Goal: Task Accomplishment & Management: Manage account settings

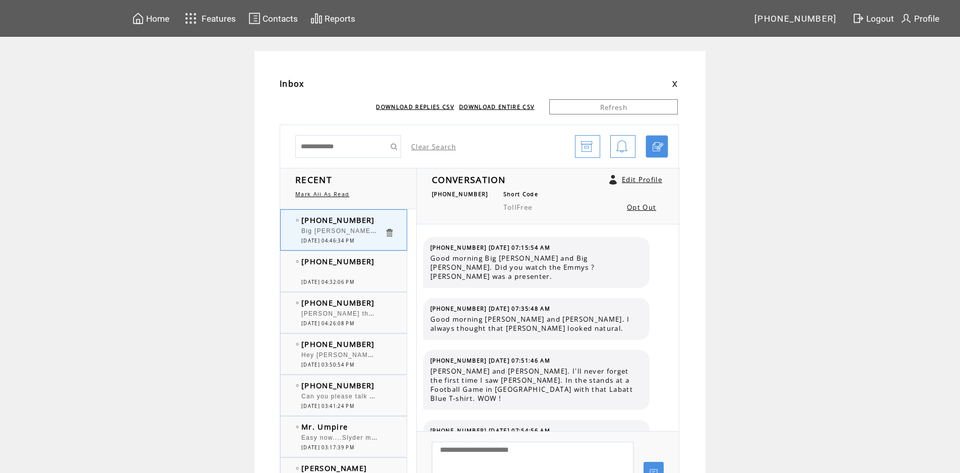
scroll to position [7251, 0]
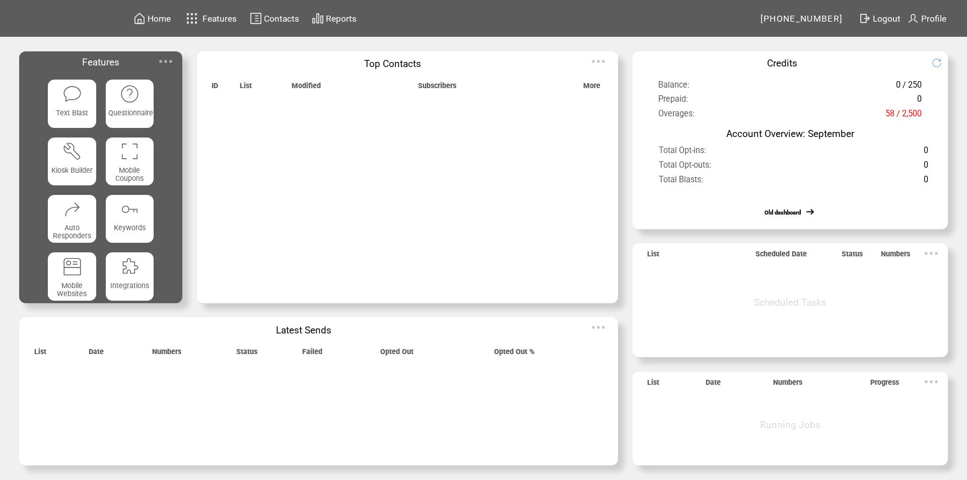
click at [167, 59] on img at bounding box center [166, 61] width 20 height 20
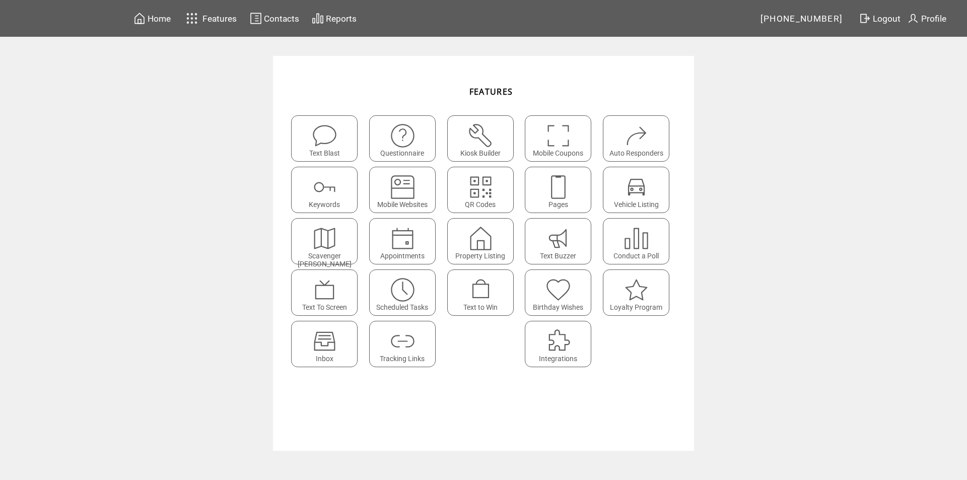
click at [331, 343] on img at bounding box center [324, 341] width 27 height 27
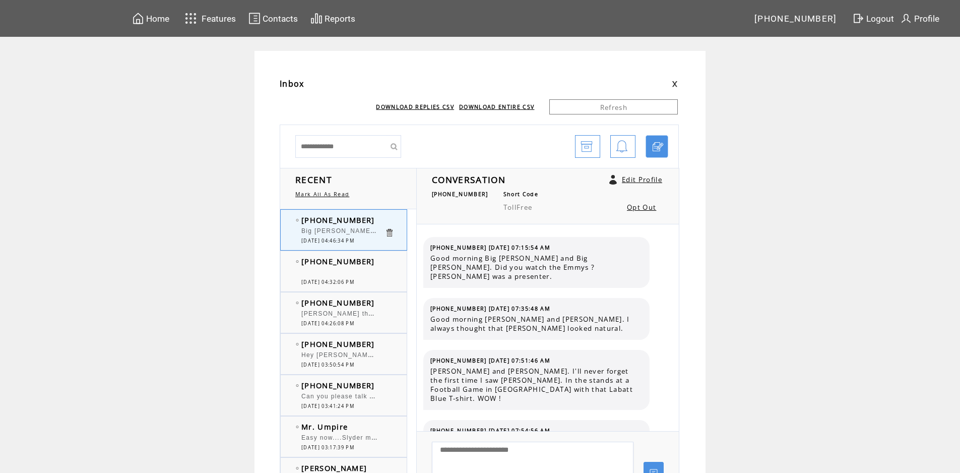
scroll to position [7251, 0]
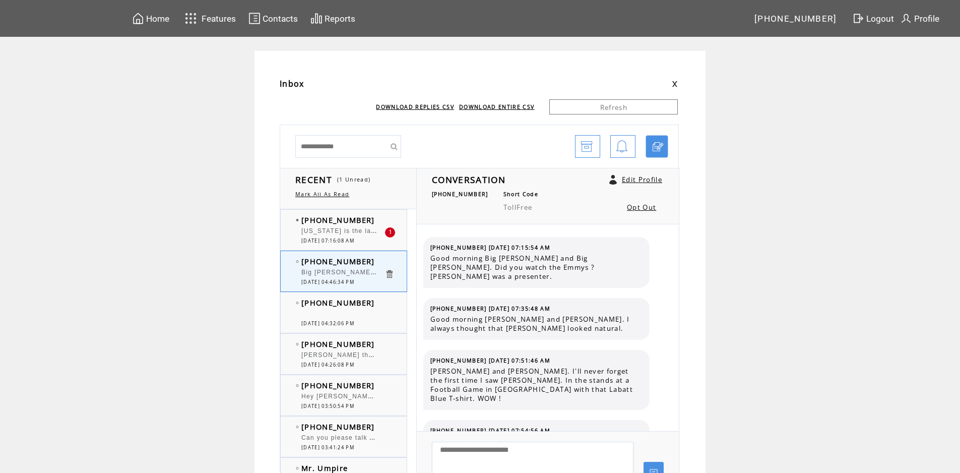
scroll to position [7251, 0]
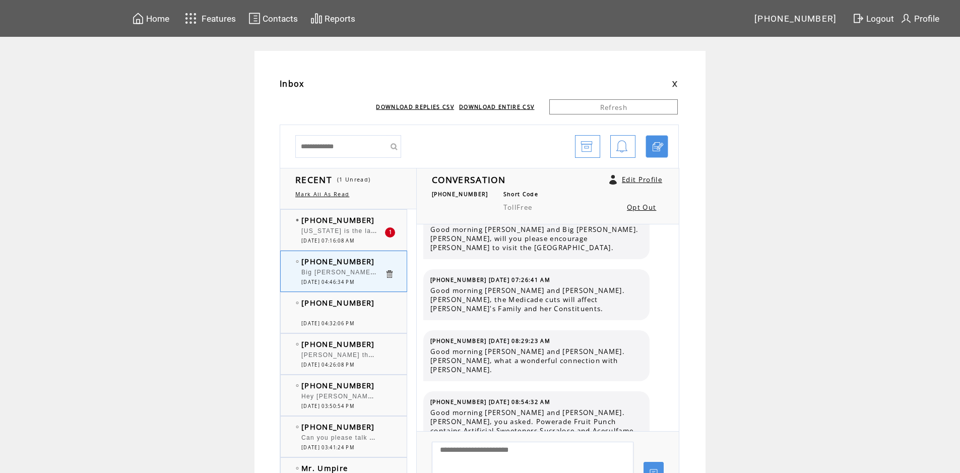
click at [336, 230] on span "[US_STATE] is the last state with greyhound racing; new federal bill would end …" at bounding box center [509, 230] width 417 height 10
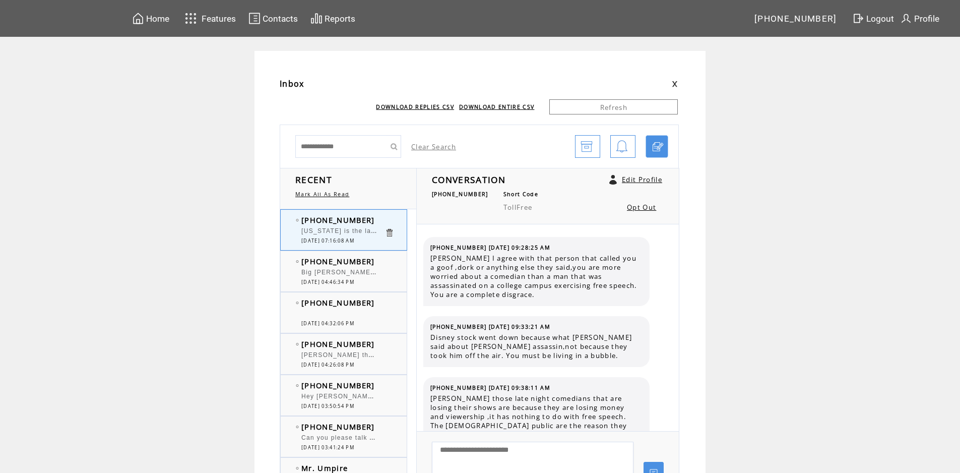
scroll to position [2055, 0]
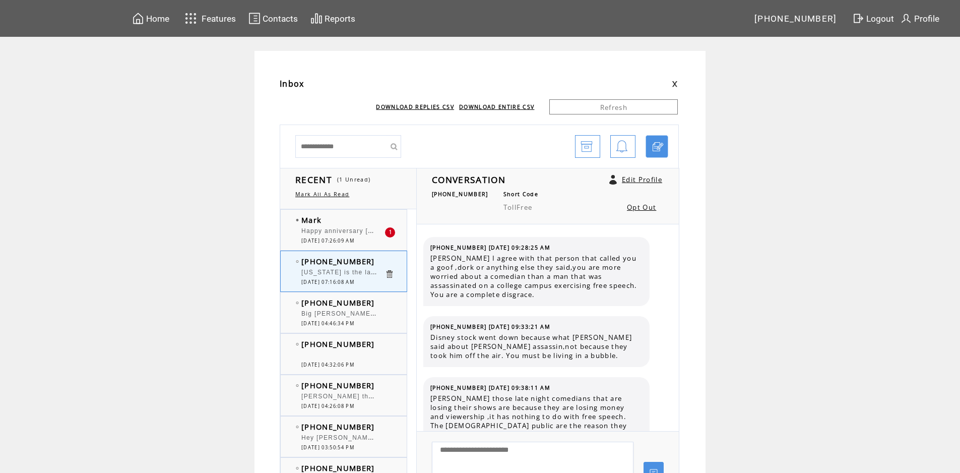
scroll to position [2055, 0]
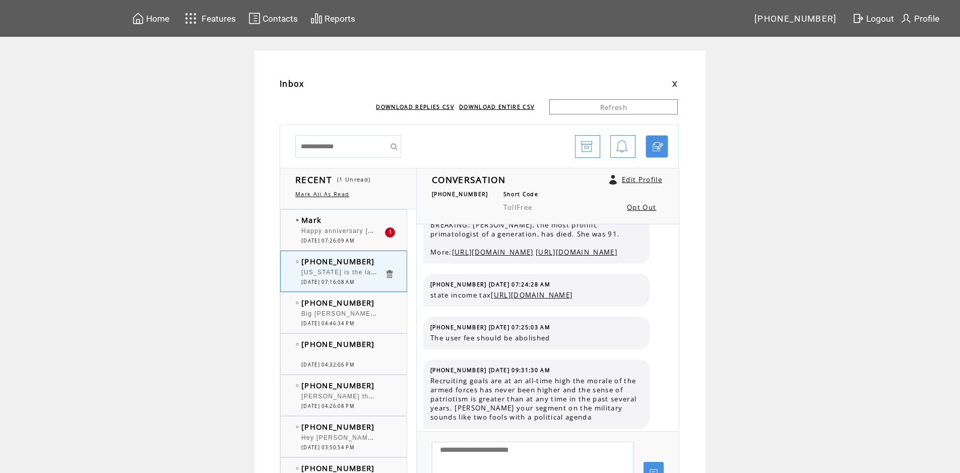
click at [351, 226] on div at bounding box center [342, 226] width 83 height 3
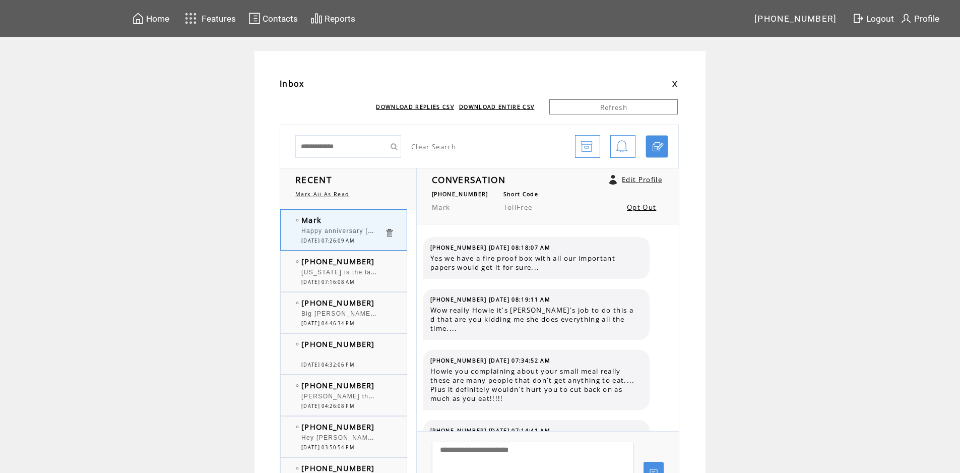
scroll to position [861, 0]
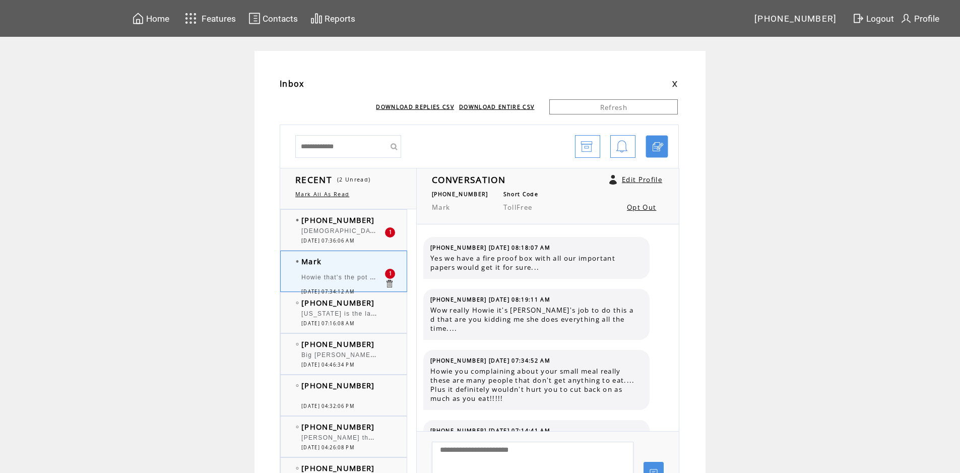
scroll to position [913, 0]
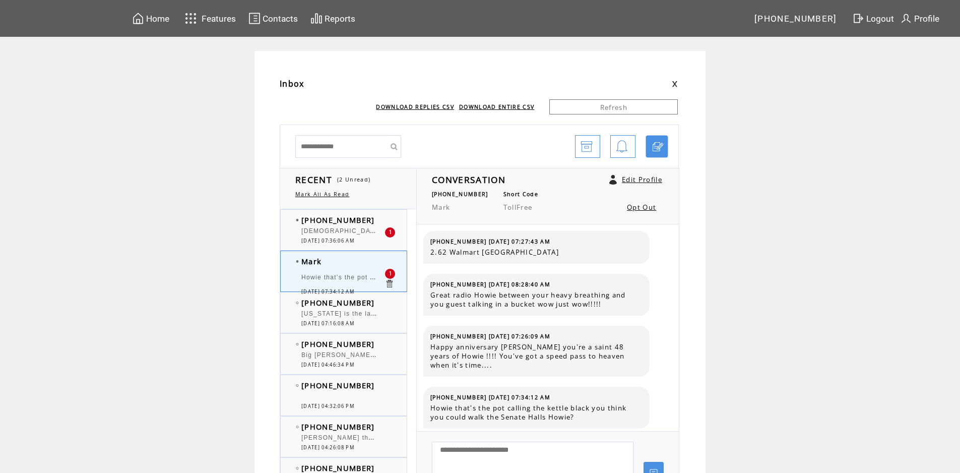
click at [335, 235] on div "[DEMOGRAPHIC_DATA] bless that landing gear on that plane!!" at bounding box center [342, 232] width 83 height 10
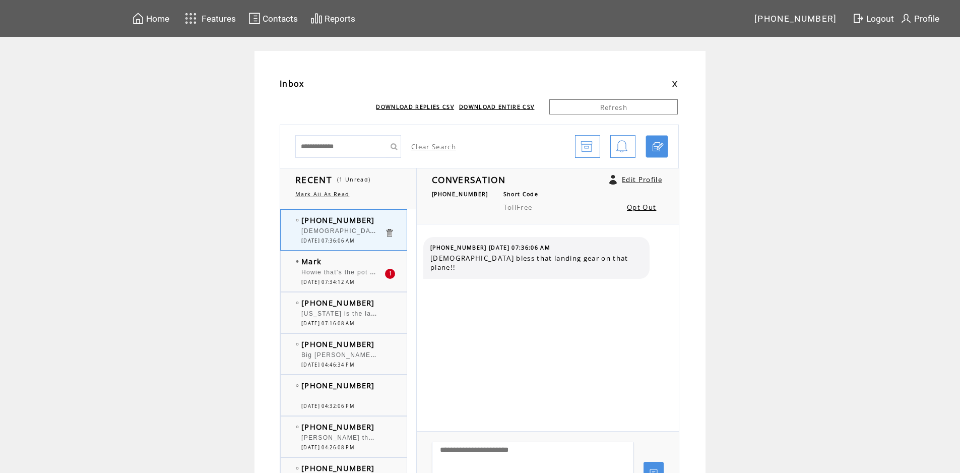
click at [351, 277] on div "Howie that's the pot calling the kettle black you think you could walk the Sena…" at bounding box center [342, 274] width 83 height 10
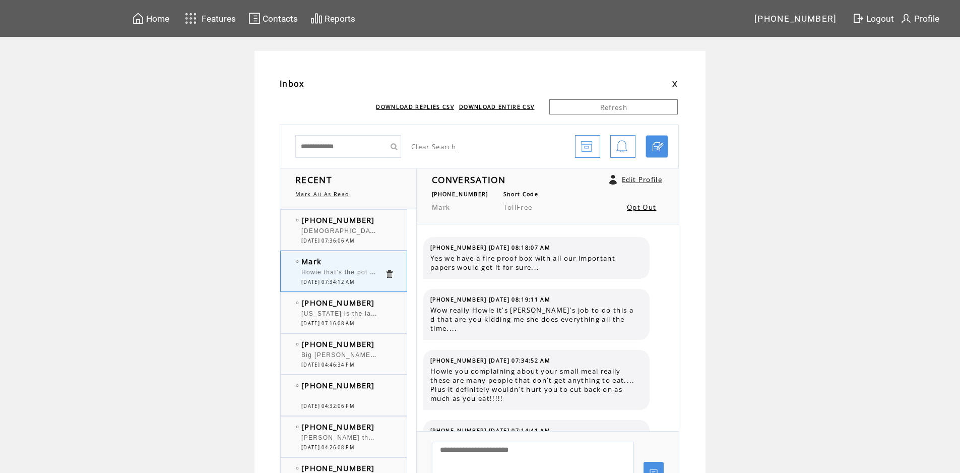
scroll to position [913, 0]
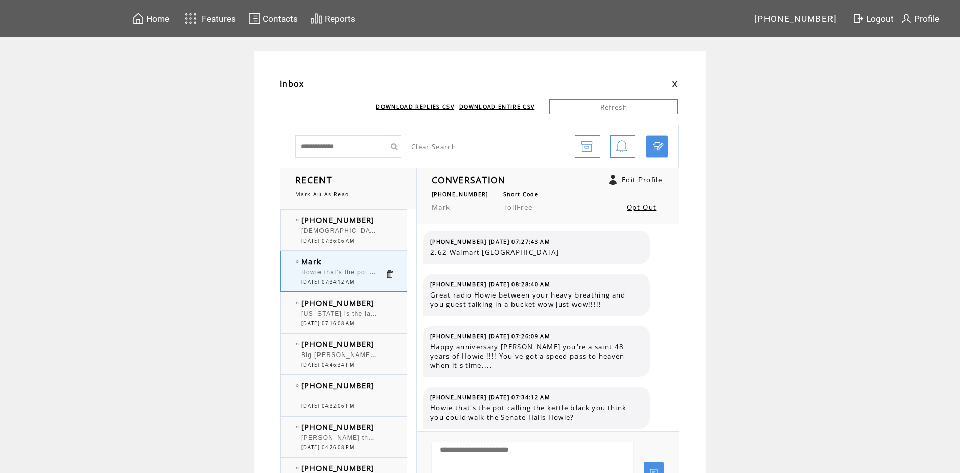
click at [360, 234] on span "[DEMOGRAPHIC_DATA] bless that landing gear on that plane!!" at bounding box center [405, 230] width 209 height 10
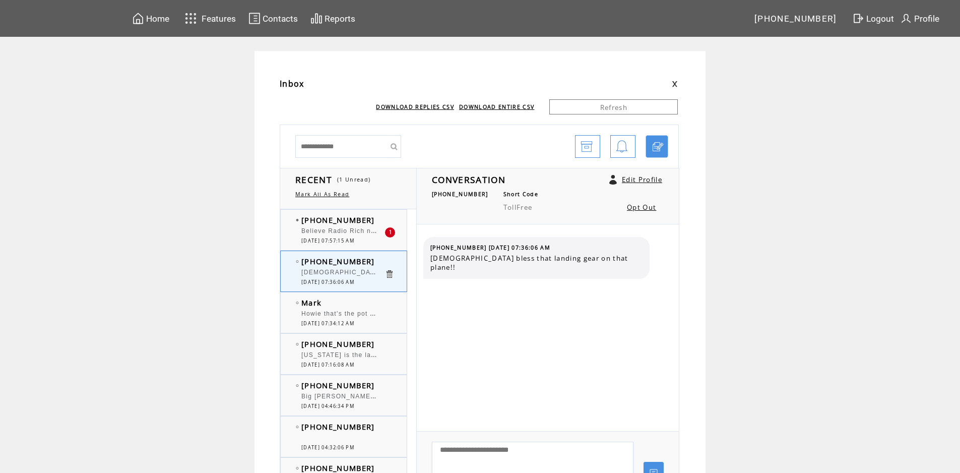
click at [323, 312] on span "Howie that's the pot calling the kettle black you think you could walk the Sena…" at bounding box center [457, 312] width 312 height 10
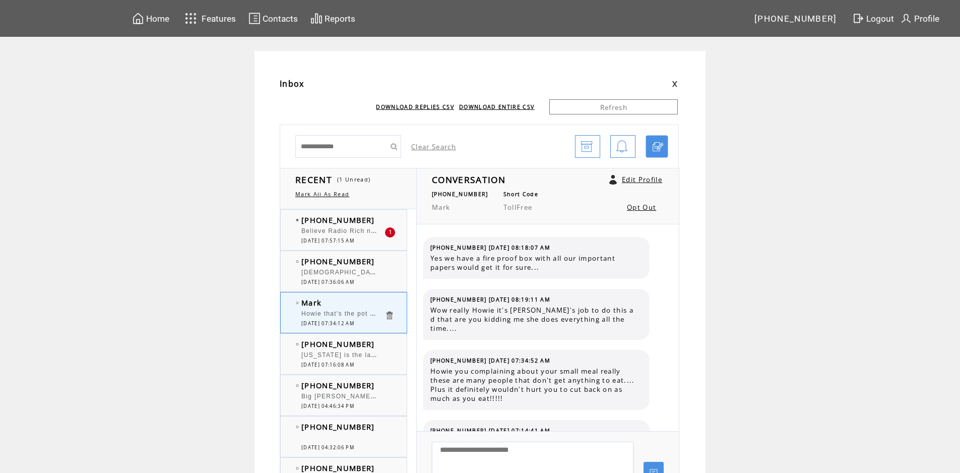
scroll to position [913, 0]
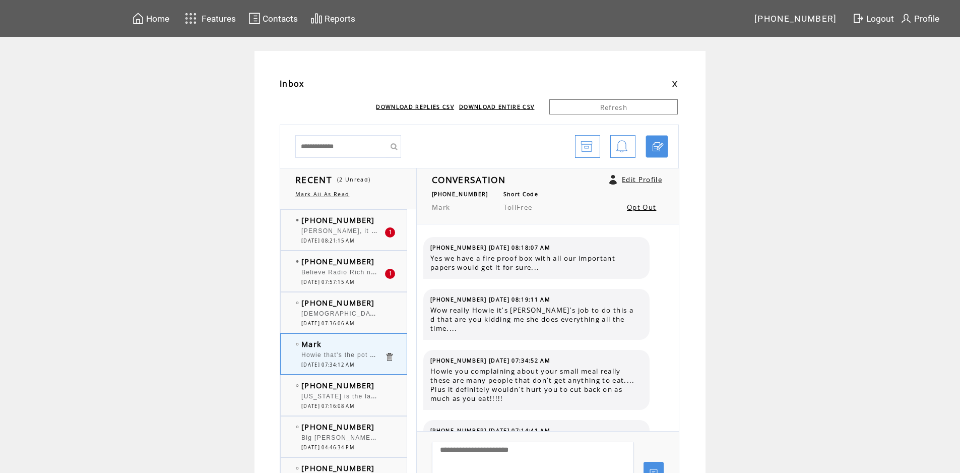
scroll to position [913, 0]
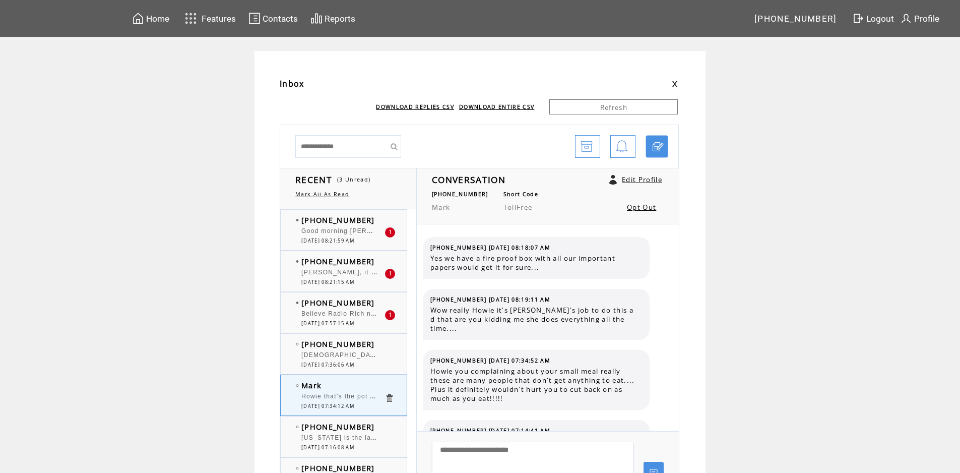
scroll to position [913, 0]
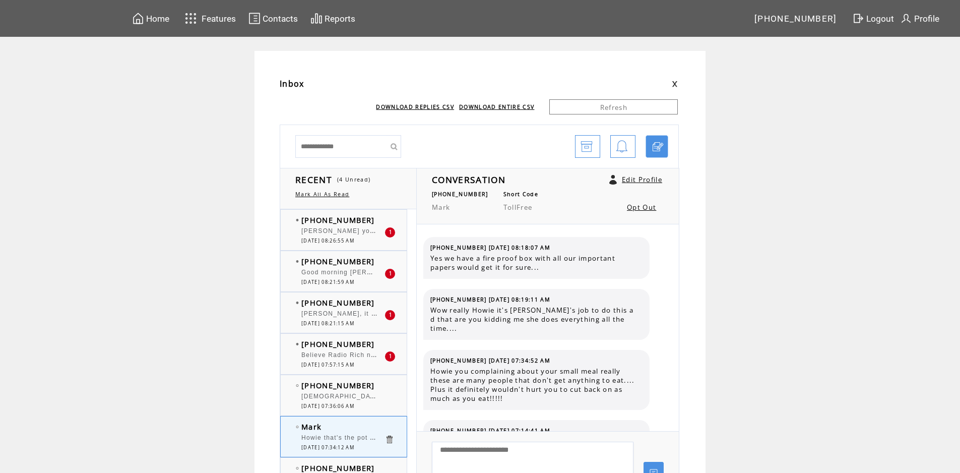
scroll to position [913, 0]
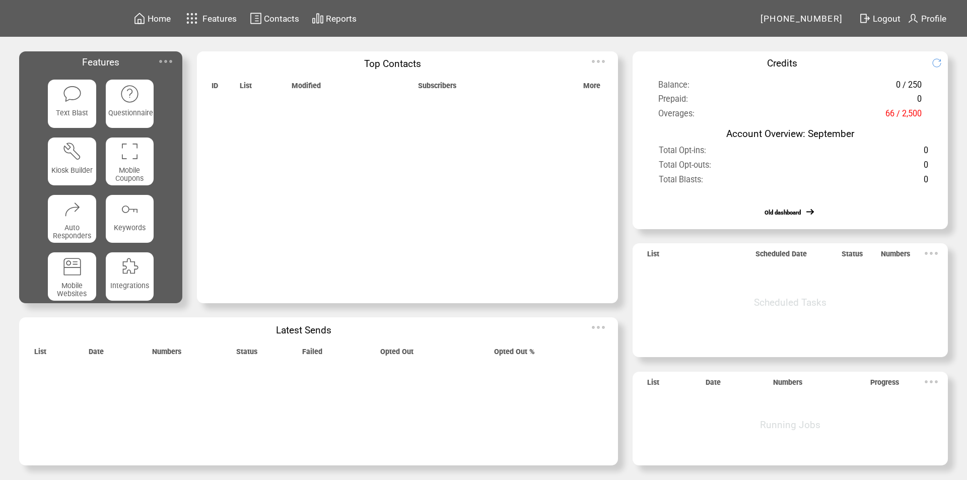
click at [166, 59] on img at bounding box center [166, 61] width 20 height 20
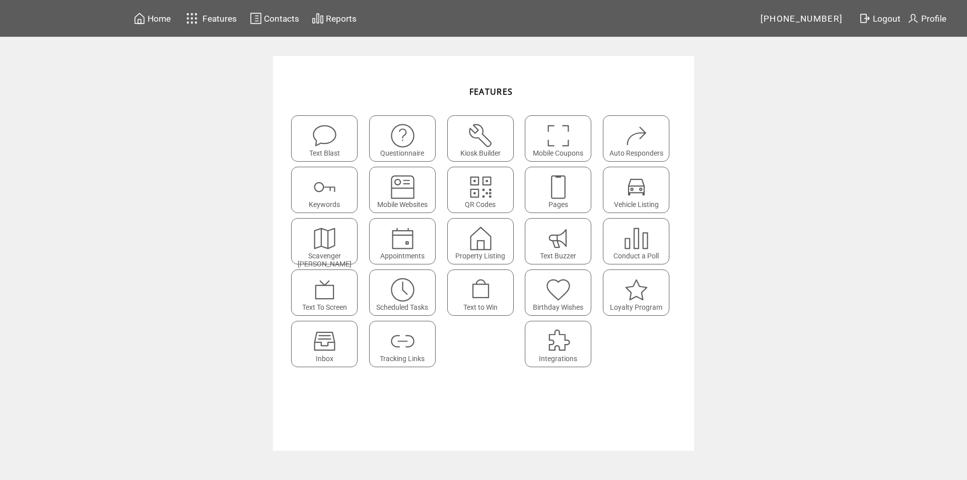
click at [324, 340] on img at bounding box center [324, 341] width 27 height 27
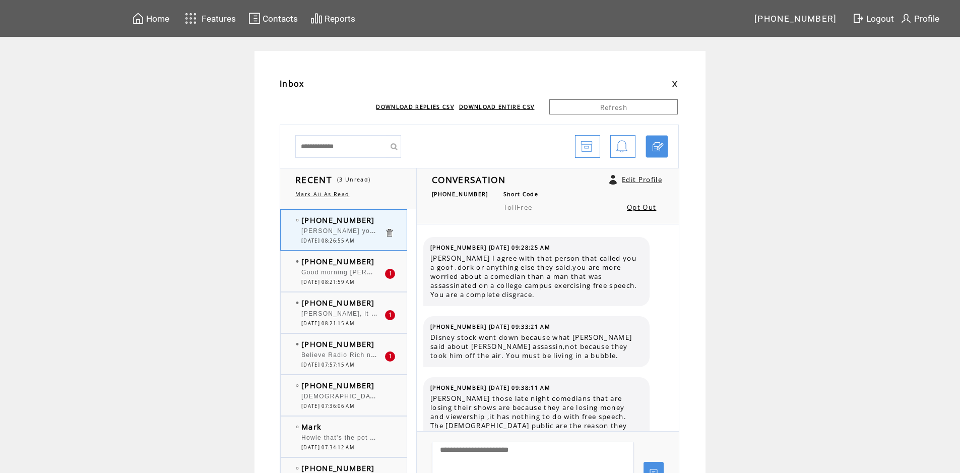
scroll to position [2189, 0]
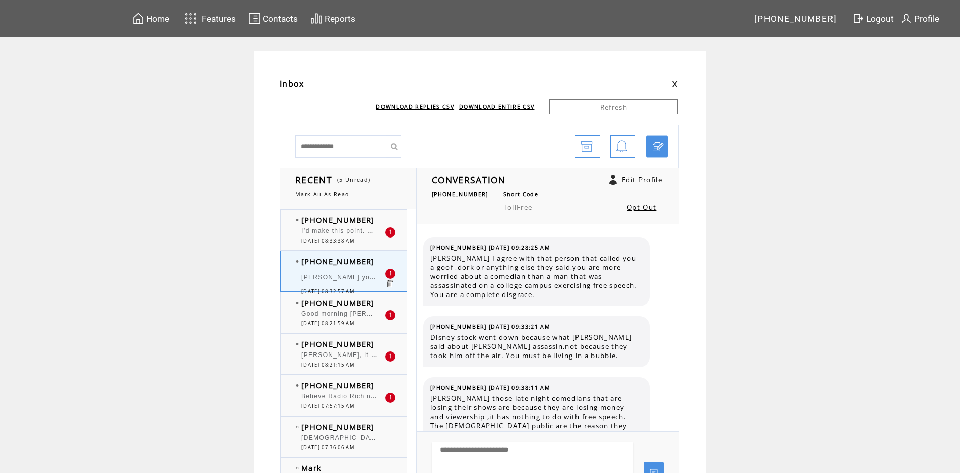
scroll to position [2250, 0]
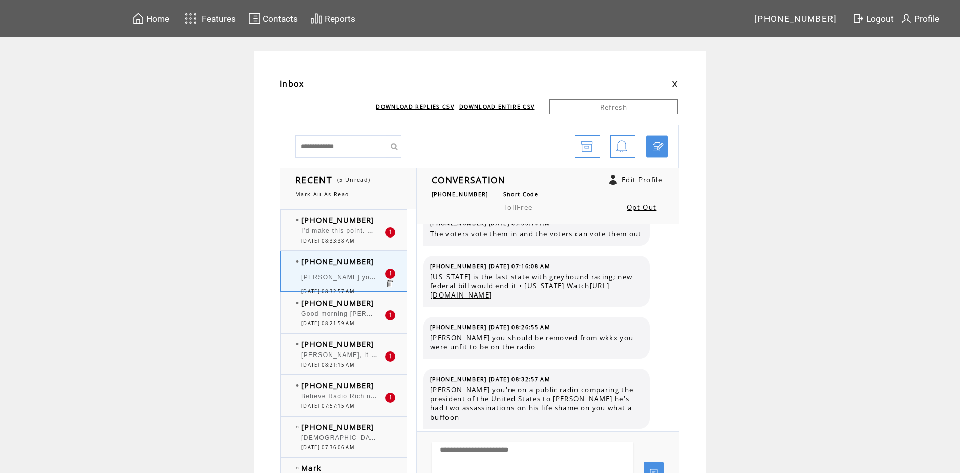
click at [348, 230] on span "I’d make this point. Regardless of political party, imagine if all our private …" at bounding box center [631, 230] width 661 height 10
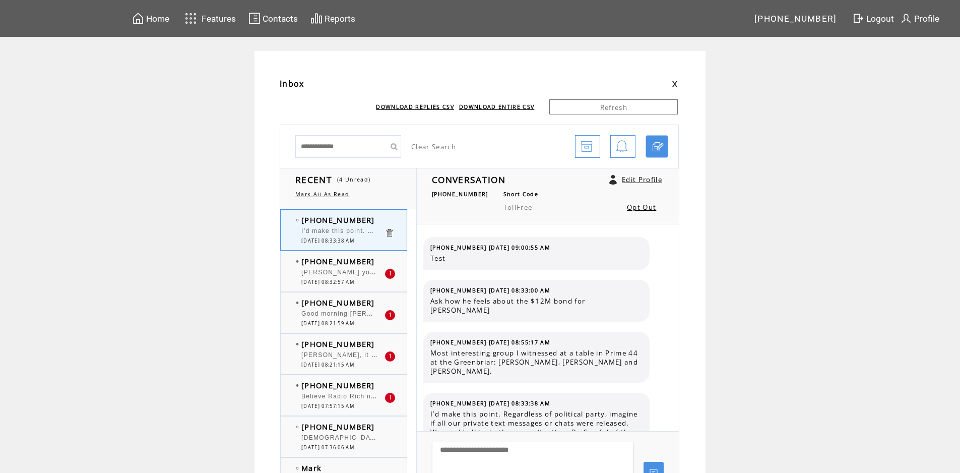
scroll to position [15, 0]
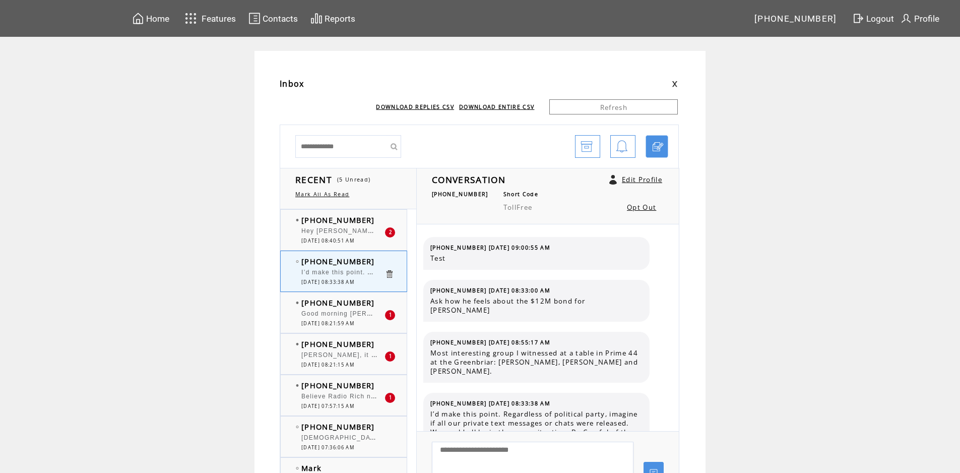
scroll to position [15, 0]
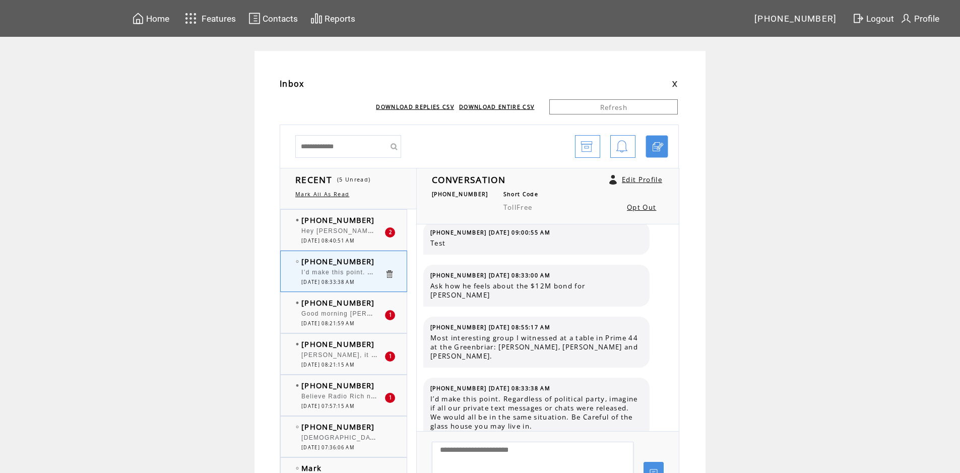
click at [350, 233] on span "Hey [PERSON_NAME] you didn't read the rest of my text about [PERSON_NAME] havin…" at bounding box center [894, 230] width 1187 height 10
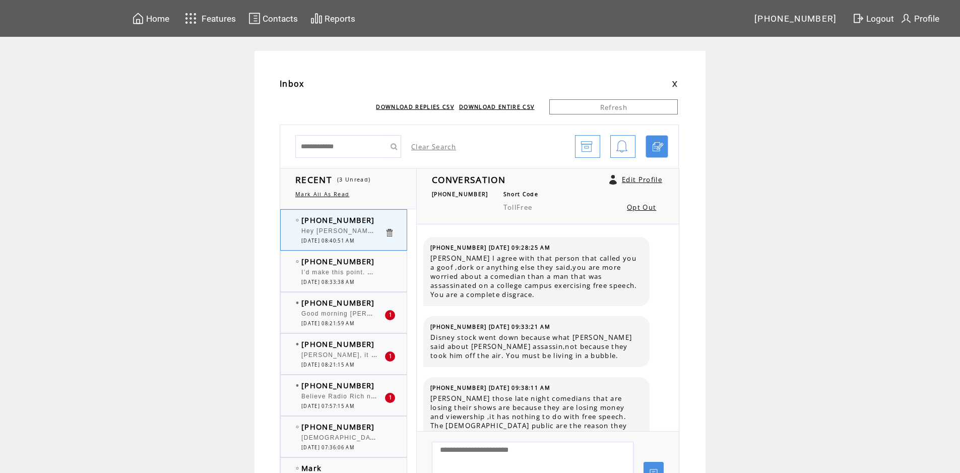
scroll to position [2338, 0]
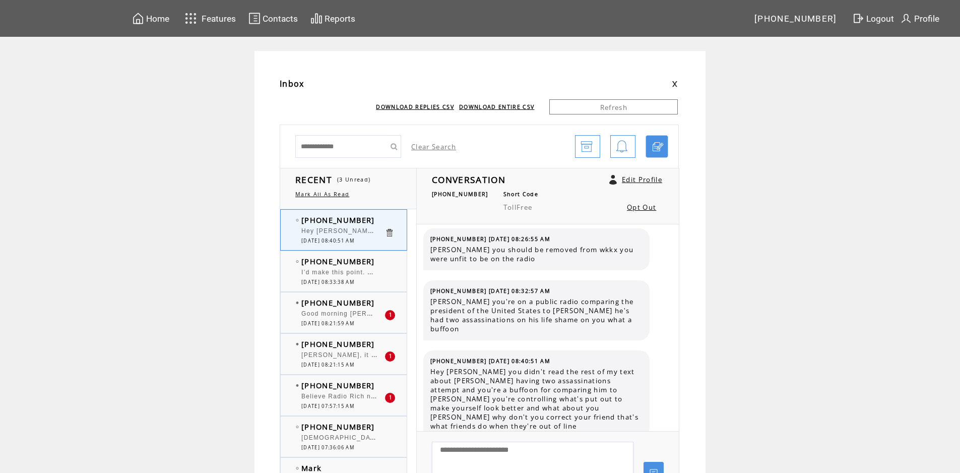
click at [339, 302] on span "[PHONE_NUMBER]" at bounding box center [338, 302] width 74 height 10
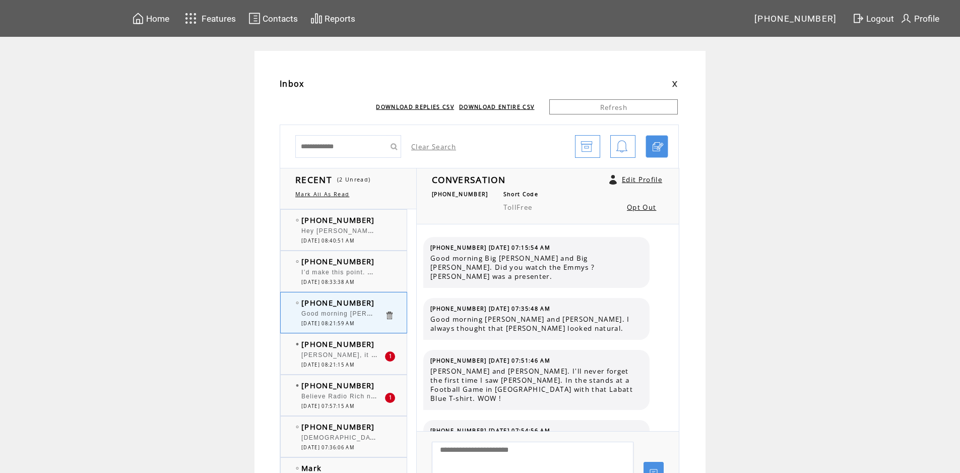
scroll to position [7339, 0]
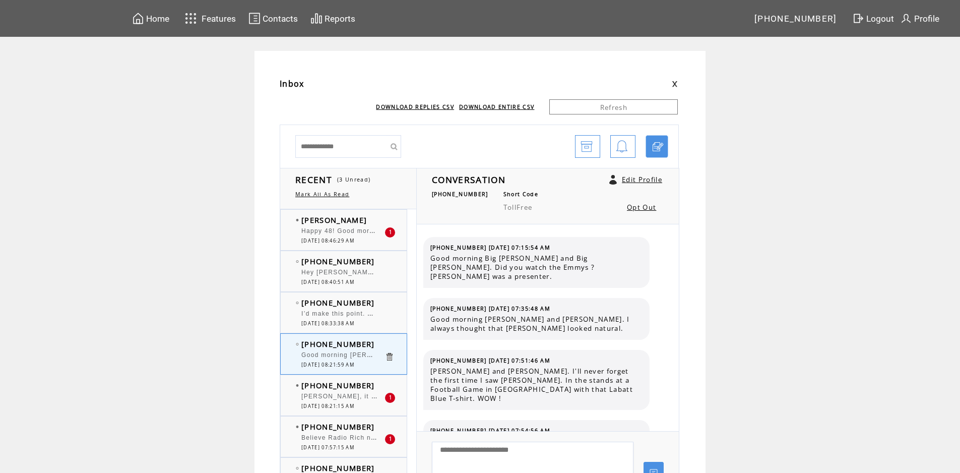
scroll to position [7339, 0]
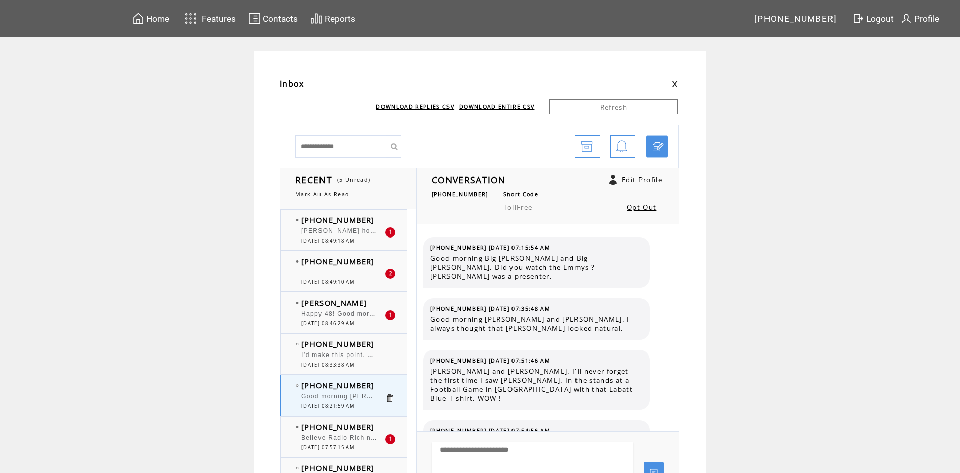
scroll to position [7339, 0]
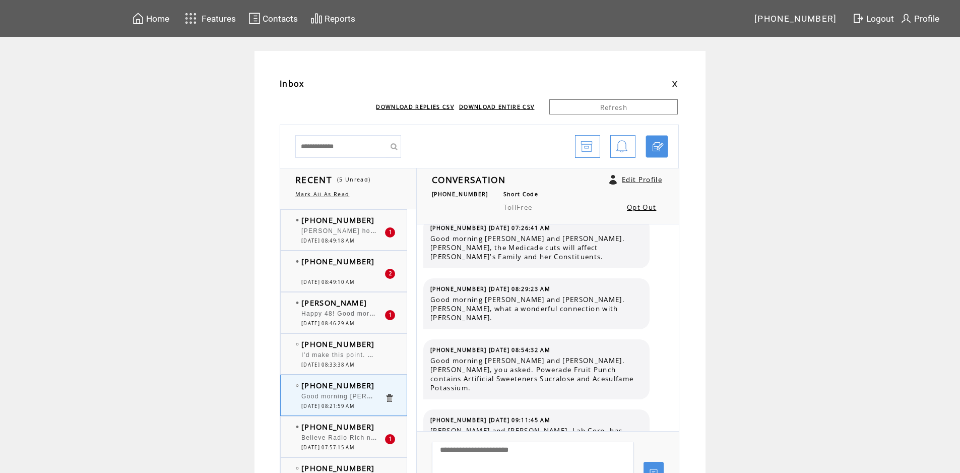
click at [349, 231] on span "[PERSON_NAME] how come you're so heavy all you do is eat your own words" at bounding box center [430, 230] width 258 height 10
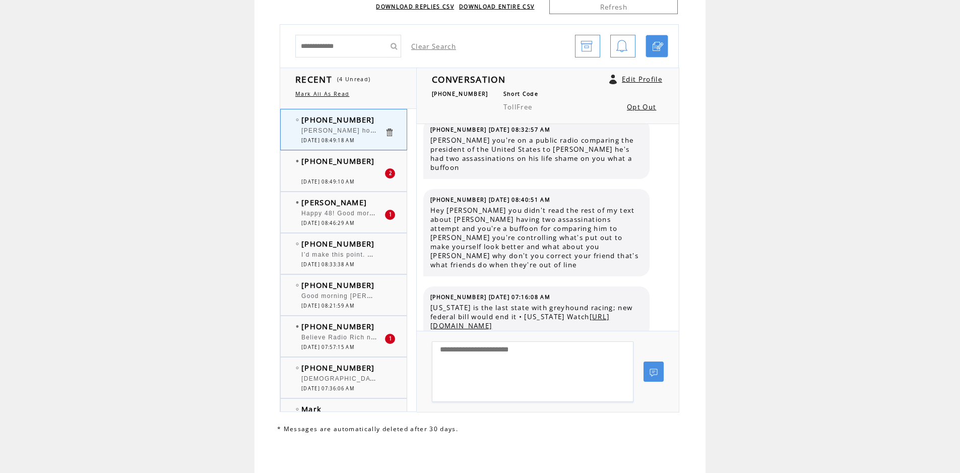
scroll to position [102, 0]
click at [356, 197] on span "I have to laugh when you say [PERSON_NAME] has helped you through sickness and …" at bounding box center [696, 200] width 791 height 7
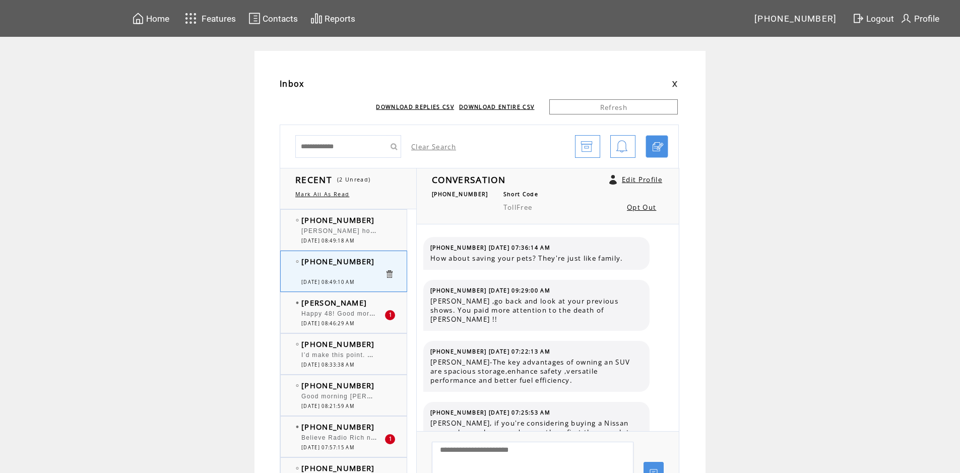
scroll to position [2108, 0]
